Goal: Information Seeking & Learning: Learn about a topic

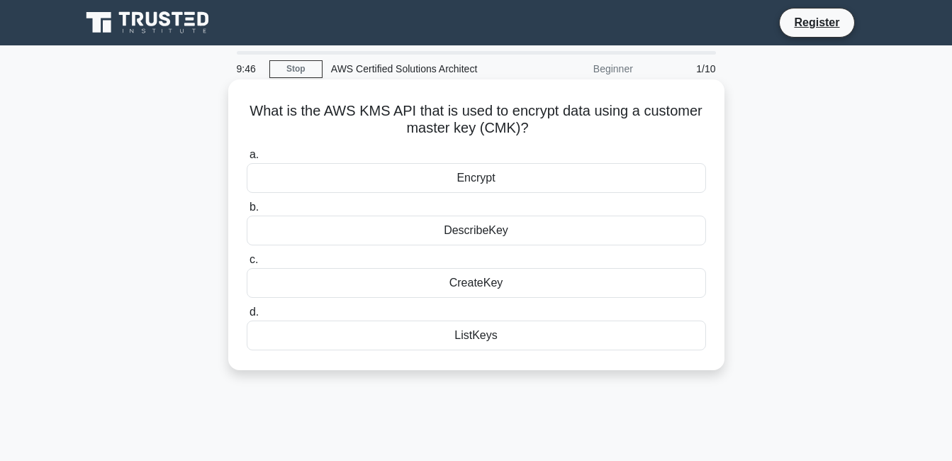
click at [500, 176] on div "Encrypt" at bounding box center [476, 178] width 459 height 30
click at [247, 159] on input "a. Encrypt" at bounding box center [247, 154] width 0 height 9
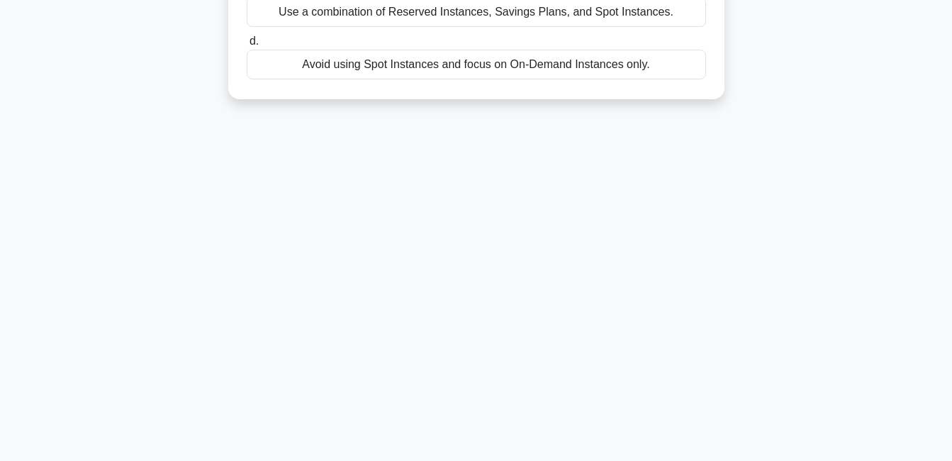
scroll to position [21, 0]
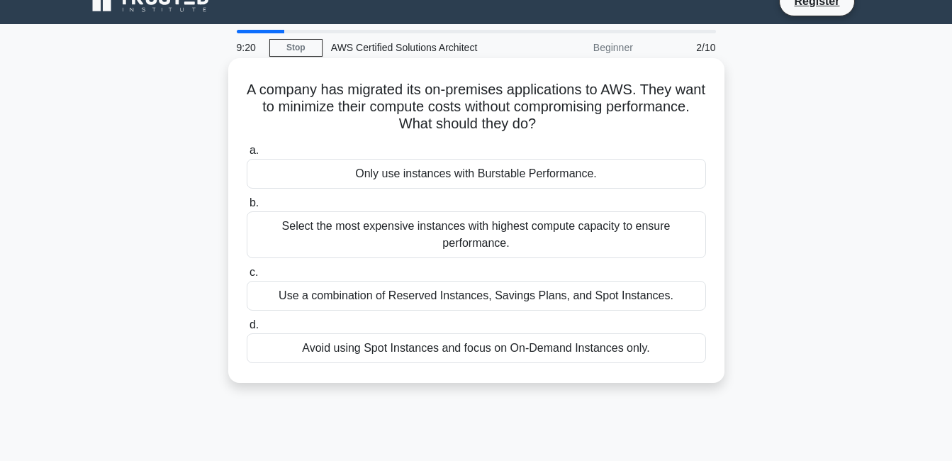
click at [490, 299] on div "Use a combination of Reserved Instances, Savings Plans, and Spot Instances." at bounding box center [476, 296] width 459 height 30
click at [247, 277] on input "c. Use a combination of Reserved Instances, Savings Plans, and Spot Instances." at bounding box center [247, 272] width 0 height 9
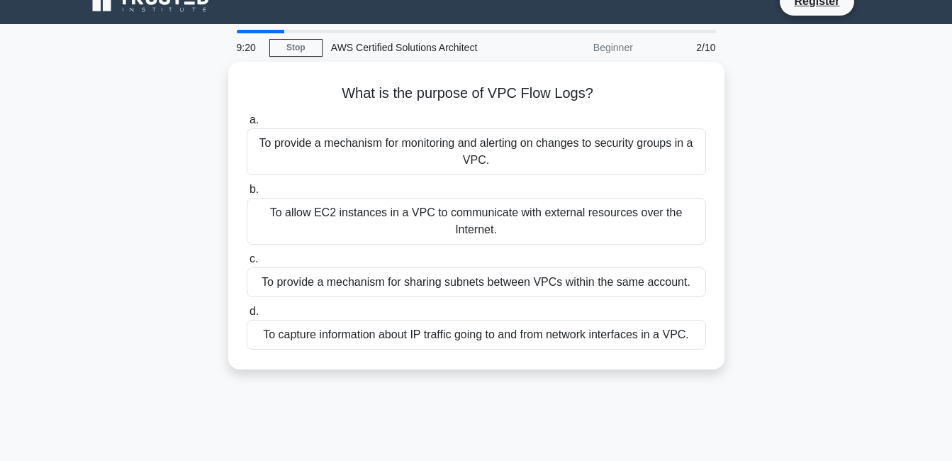
scroll to position [0, 0]
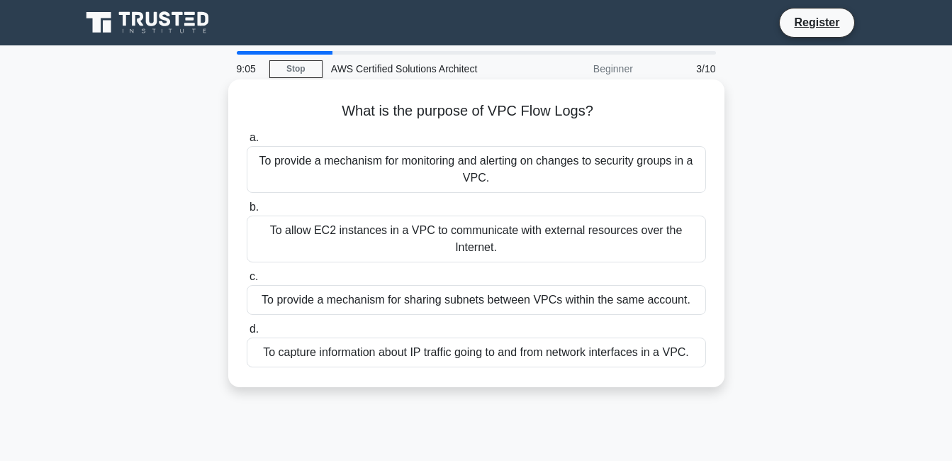
click at [522, 362] on div "To capture information about IP traffic going to and from network interfaces in…" at bounding box center [476, 352] width 459 height 30
click at [247, 334] on input "d. To capture information about IP traffic going to and from network interfaces…" at bounding box center [247, 329] width 0 height 9
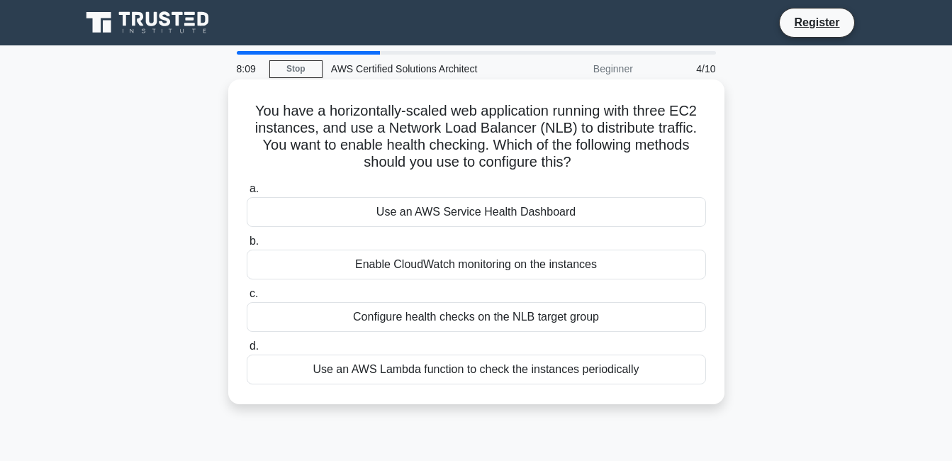
click at [495, 322] on div "Configure health checks on the NLB target group" at bounding box center [476, 317] width 459 height 30
click at [247, 298] on input "c. Configure health checks on the NLB target group" at bounding box center [247, 293] width 0 height 9
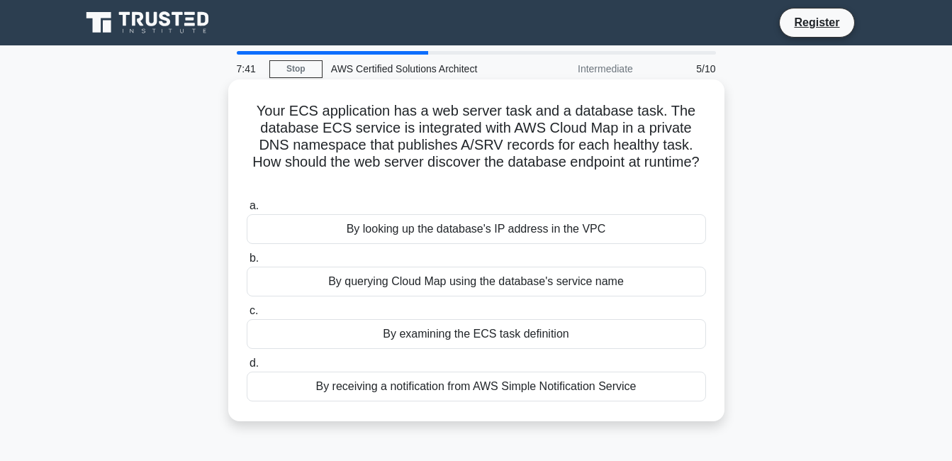
click at [429, 283] on div "By querying Cloud Map using the database's service name" at bounding box center [476, 281] width 459 height 30
click at [247, 263] on input "b. By querying Cloud Map using the database's service name" at bounding box center [247, 258] width 0 height 9
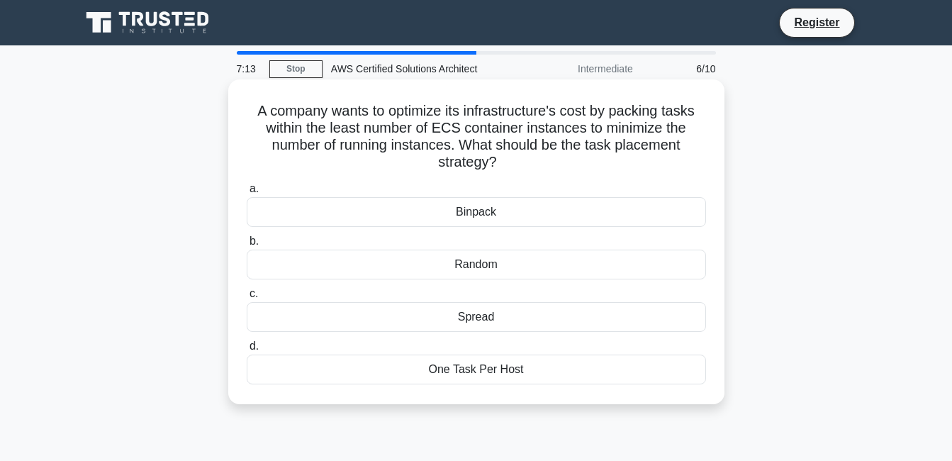
click at [507, 208] on div "Binpack" at bounding box center [476, 212] width 459 height 30
click at [247, 193] on input "a. Binpack" at bounding box center [247, 188] width 0 height 9
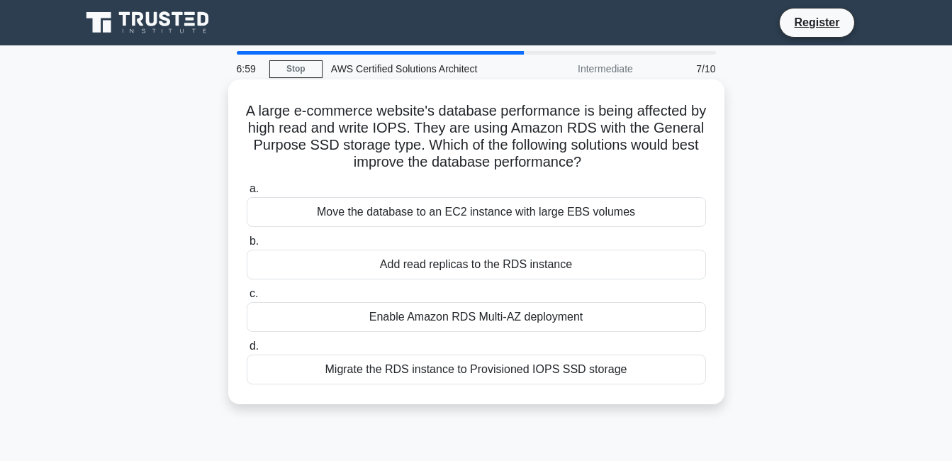
click at [448, 218] on div "Move the database to an EC2 instance with large EBS volumes" at bounding box center [476, 212] width 459 height 30
click at [247, 193] on input "a. Move the database to an EC2 instance with large EBS volumes" at bounding box center [247, 188] width 0 height 9
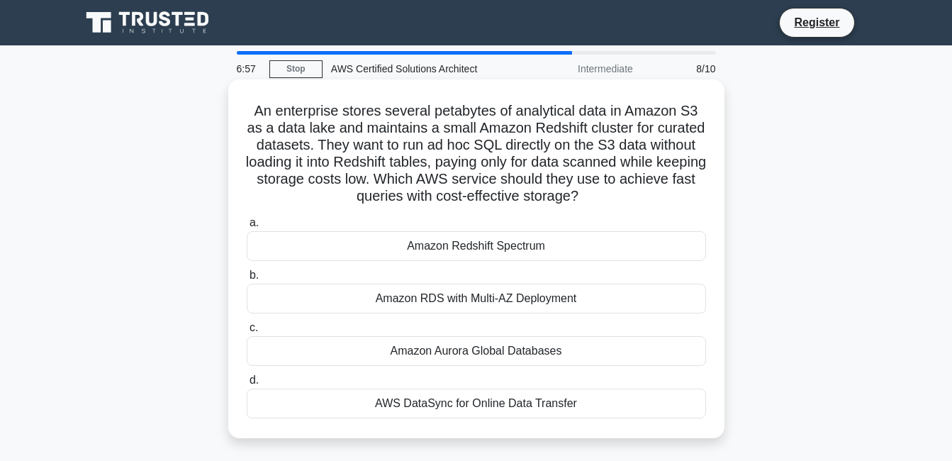
click at [514, 242] on div "Amazon Redshift Spectrum" at bounding box center [476, 246] width 459 height 30
click at [247, 227] on input "a. Amazon Redshift Spectrum" at bounding box center [247, 222] width 0 height 9
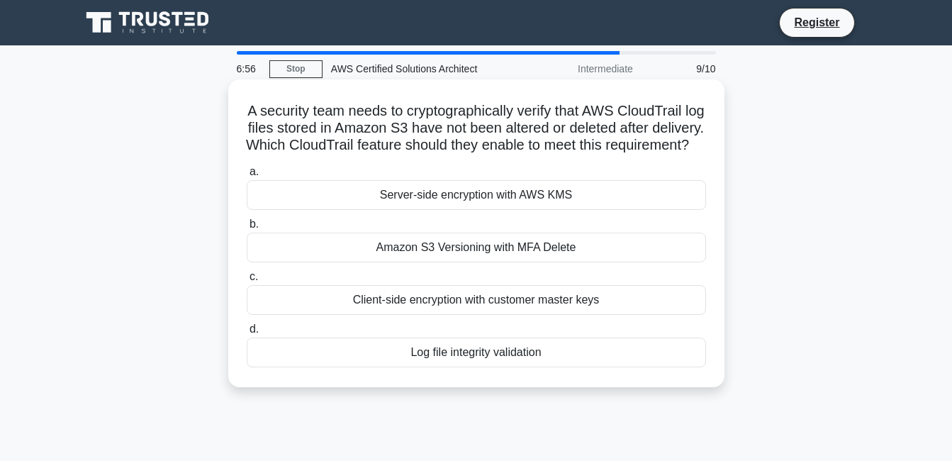
click at [545, 285] on div "a. Server-side encryption with AWS KMS b. Amazon S3 Versioning with MFA Delete …" at bounding box center [476, 265] width 476 height 210
click at [541, 262] on div "Amazon S3 Versioning with MFA Delete" at bounding box center [476, 247] width 459 height 30
click at [247, 229] on input "b. Amazon S3 Versioning with MFA Delete" at bounding box center [247, 224] width 0 height 9
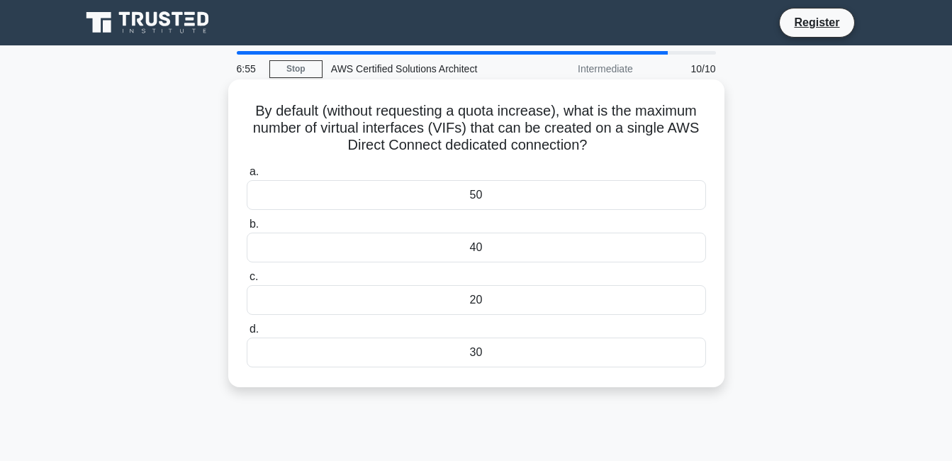
click at [523, 304] on div "20" at bounding box center [476, 300] width 459 height 30
click at [247, 281] on input "c. 20" at bounding box center [247, 276] width 0 height 9
